Goal: Transaction & Acquisition: Download file/media

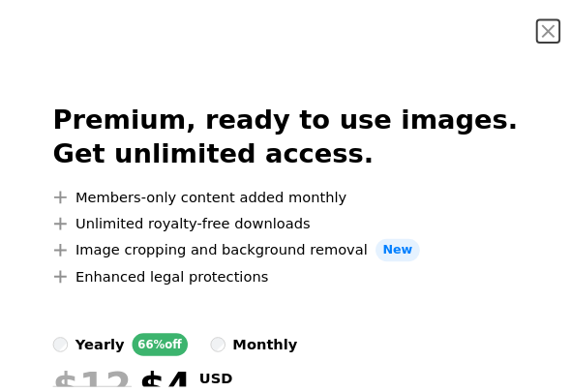
scroll to position [26, 0]
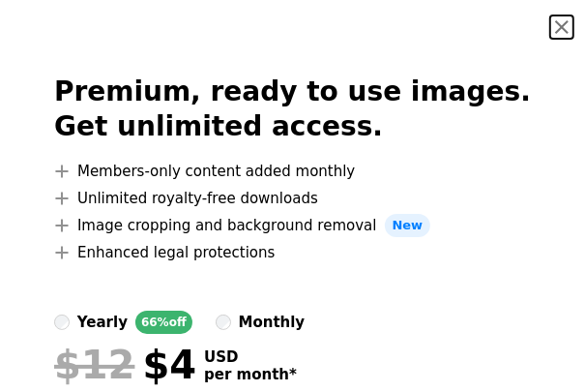
click at [550, 28] on button "An X shape" at bounding box center [561, 26] width 23 height 23
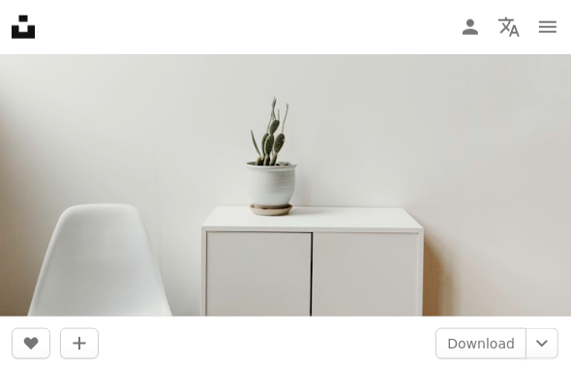
scroll to position [4393, 0]
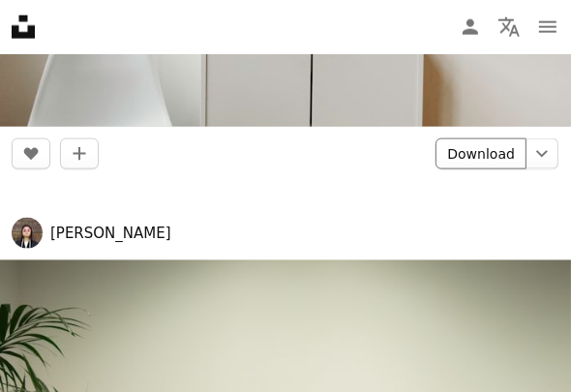
click at [476, 154] on link "Download" at bounding box center [480, 153] width 91 height 31
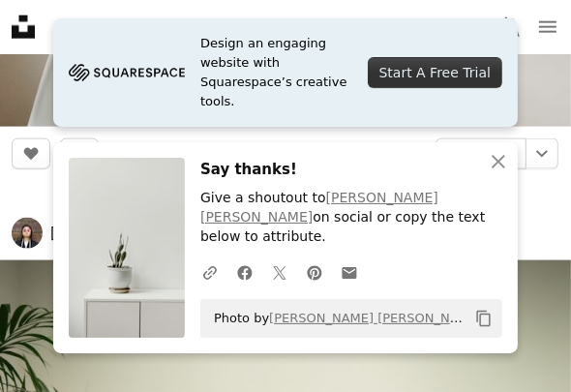
scroll to position [4380, 0]
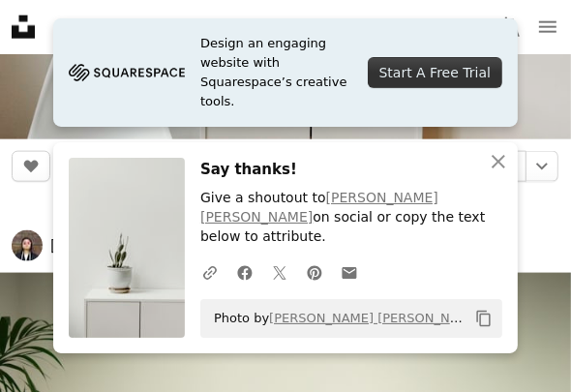
click at [540, 241] on span "[PERSON_NAME]" at bounding box center [285, 245] width 547 height 31
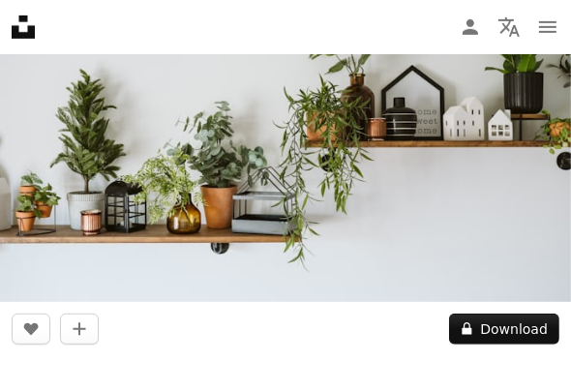
scroll to position [345, 0]
